Goal: Task Accomplishment & Management: Use online tool/utility

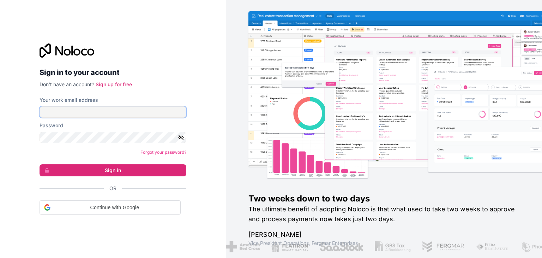
click at [89, 115] on input "Your work email address" at bounding box center [113, 111] width 147 height 11
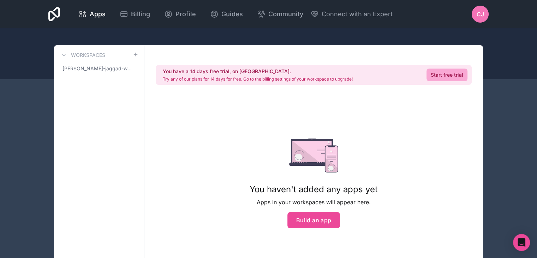
click at [47, 21] on div "Apps Billing Profile Guides Community Connect with an Expert CJ Billing Profile…" at bounding box center [269, 14] width 452 height 28
click at [326, 16] on span "Connect with an Expert" at bounding box center [357, 14] width 71 height 10
click at [192, 18] on span "Profile" at bounding box center [185, 14] width 20 height 10
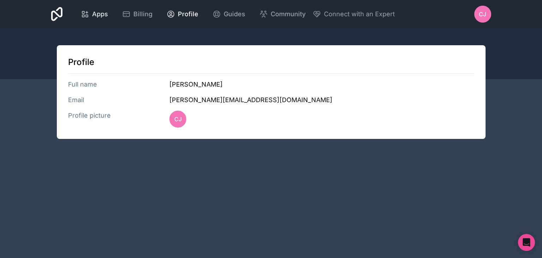
click at [108, 7] on link "Apps" at bounding box center [94, 14] width 38 height 16
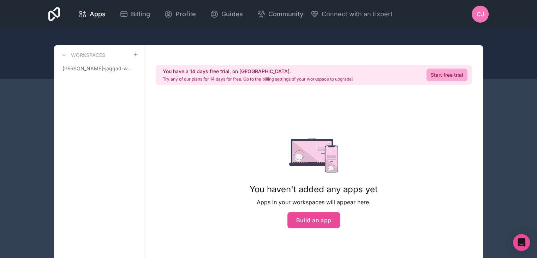
click at [312, 211] on div "You haven't added any apps yet Apps in your workspaces will appear here. Build …" at bounding box center [314, 183] width 128 height 90
click at [316, 220] on button "Build an app" at bounding box center [313, 220] width 53 height 16
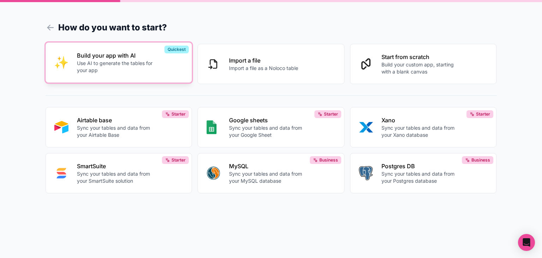
click at [157, 58] on div "Build your app with AI Use AI to generate the tables for your app" at bounding box center [130, 62] width 107 height 23
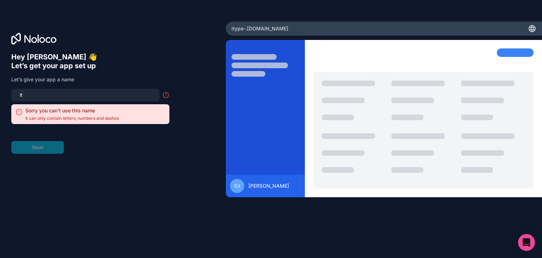
type input "i"
